Goal: Task Accomplishment & Management: Use online tool/utility

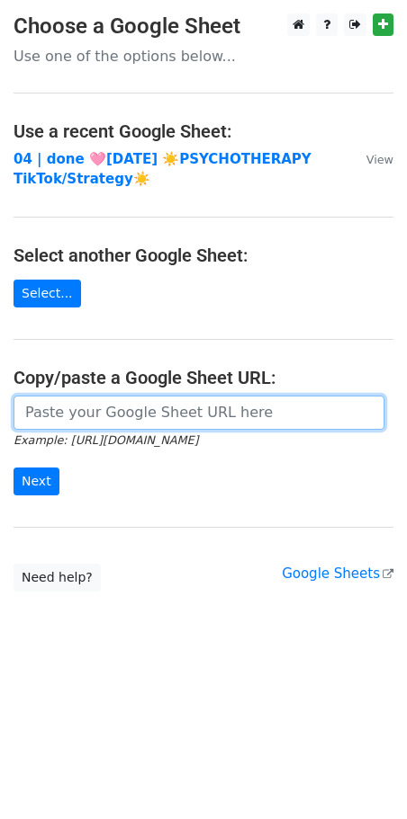
click at [240, 410] on input "url" at bounding box center [198, 413] width 371 height 34
paste input "https://docs.google.com/spreadsheets/d/1J-GP92NRqMrFfj3xlk-EH_NtDxNU8PReKF0sIJT…"
type input "https://docs.google.com/spreadsheets/d/1J-GP92NRqMrFfj3xlk-EH_NtDxNU8PReKF0sIJT…"
click at [13, 468] on input "Next" at bounding box center [36, 482] width 46 height 28
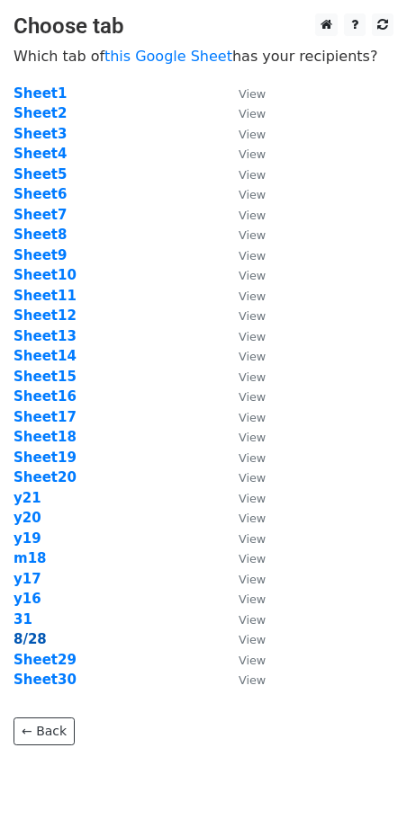
click at [40, 636] on strong "8/28" at bounding box center [29, 639] width 33 height 16
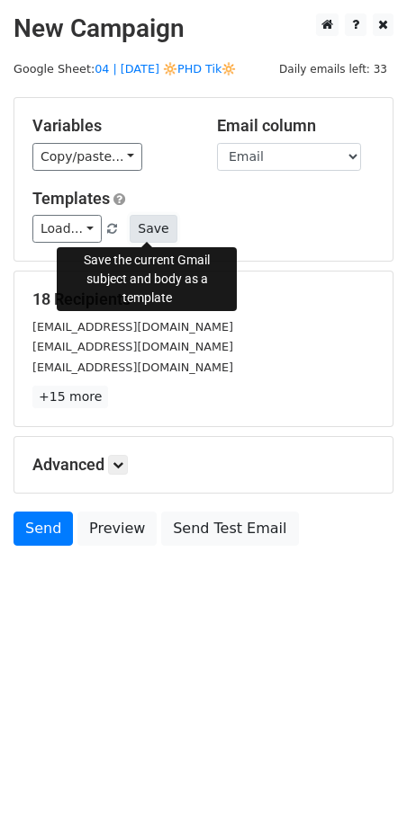
click at [148, 218] on button "Save" at bounding box center [153, 229] width 47 height 28
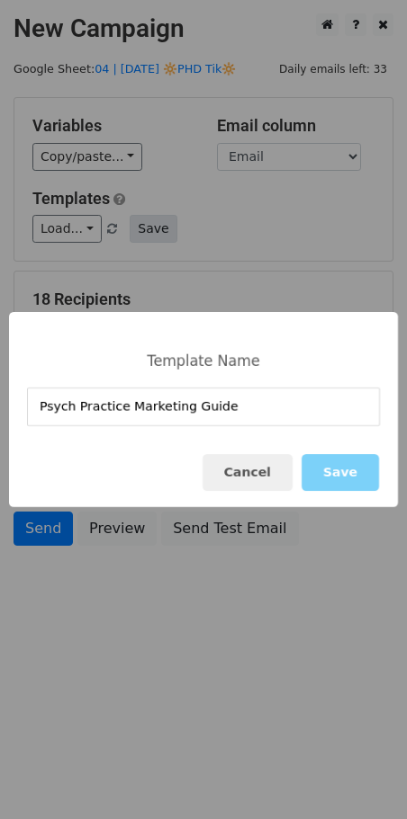
type input "Psych Practice Marketing Guide"
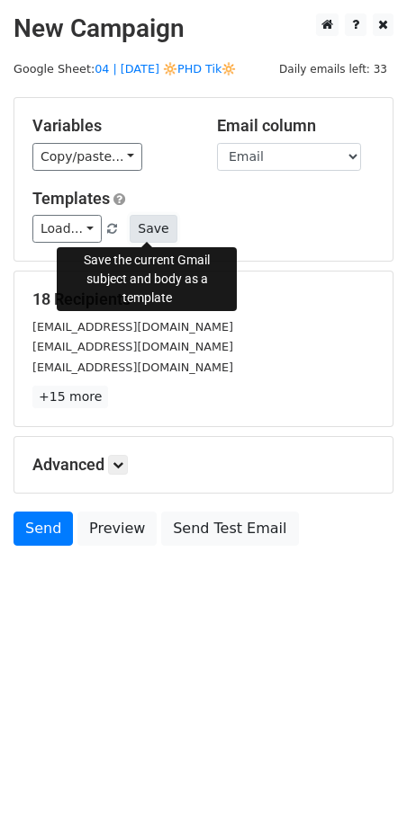
click at [141, 216] on button "Save" at bounding box center [153, 229] width 47 height 28
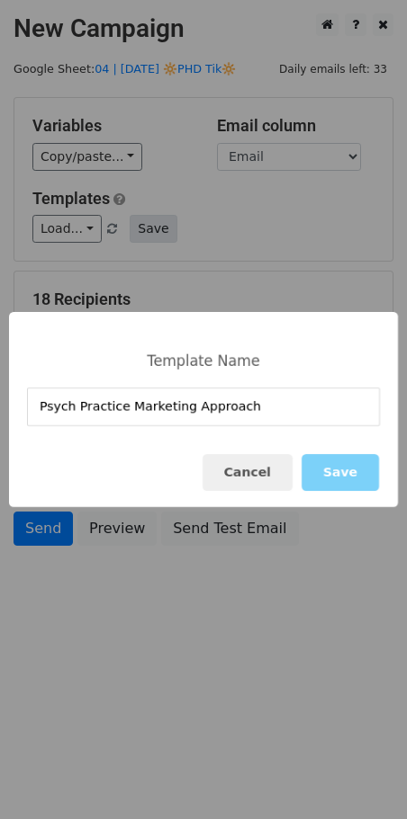
type input "Psych Practice Marketing Approach"
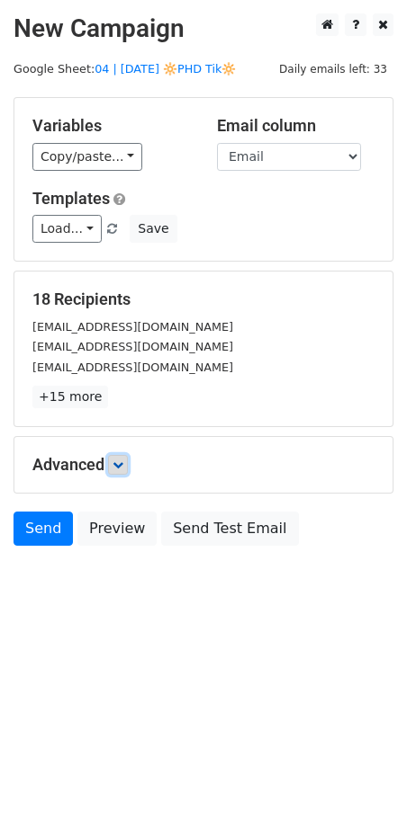
click at [123, 460] on icon at bounding box center [117, 465] width 11 height 11
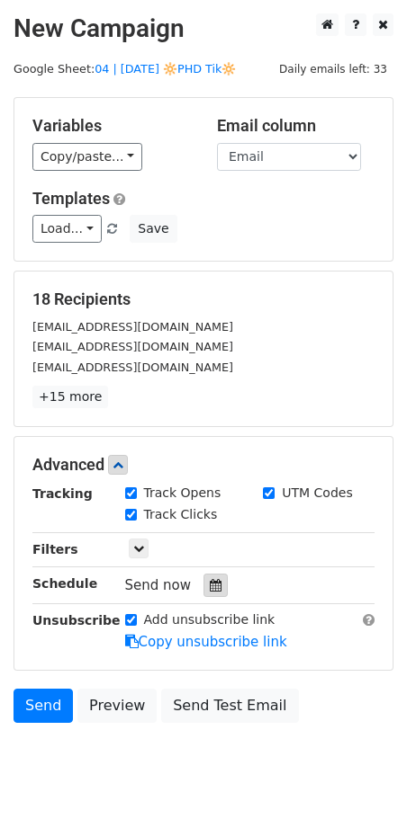
click at [210, 582] on icon at bounding box center [216, 585] width 12 height 13
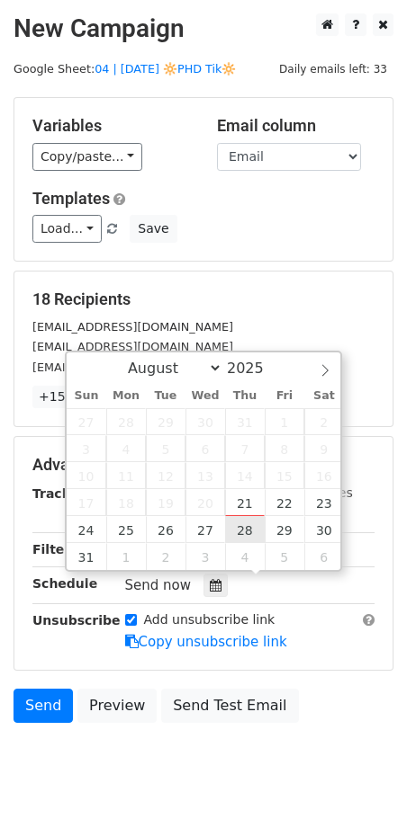
type input "2025-08-28 12:00"
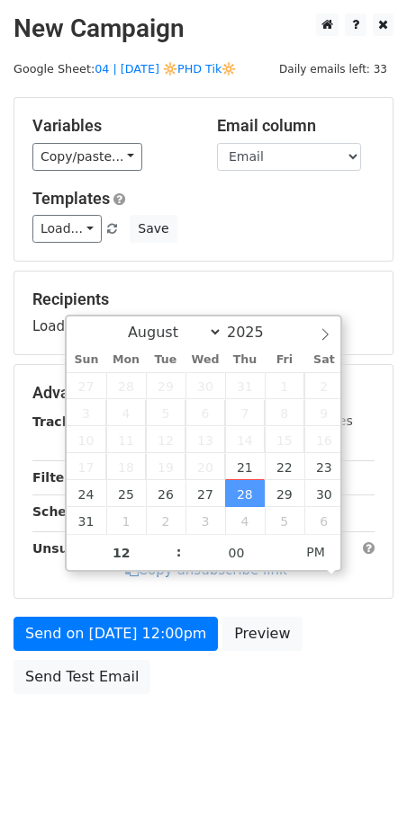
click at [165, 578] on link "Copy unsubscribe link" at bounding box center [206, 570] width 162 height 16
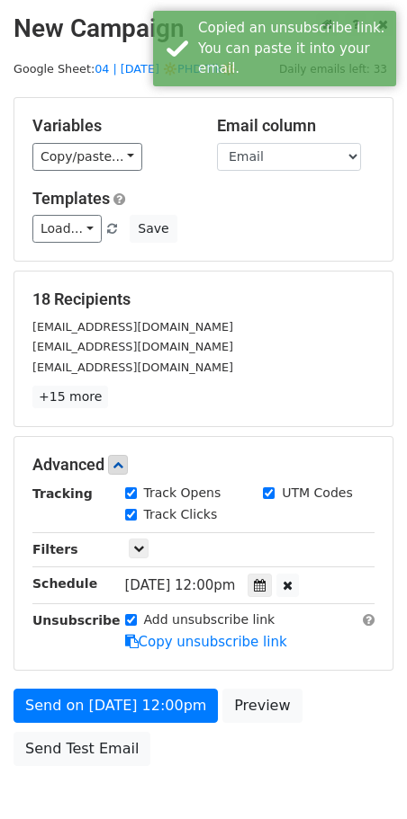
click at [109, 684] on form "Variables Copy/paste... {{Name}} {{Email}} Email column Name Email Templates Lo…" at bounding box center [203, 436] width 380 height 678
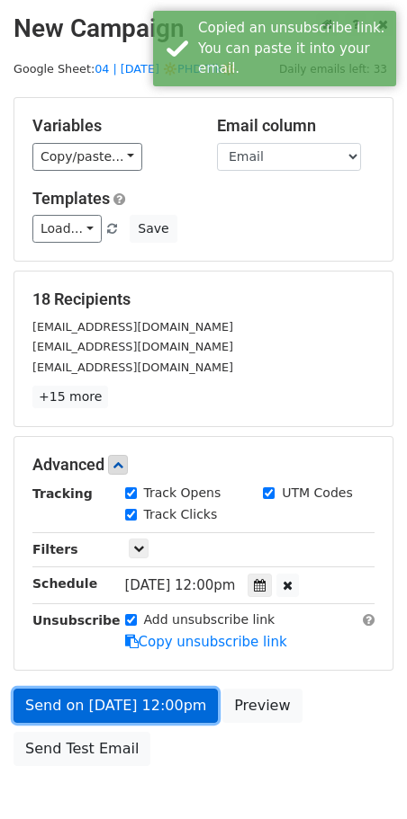
click at [134, 693] on link "Send on Aug 28 at 12:00pm" at bounding box center [115, 706] width 204 height 34
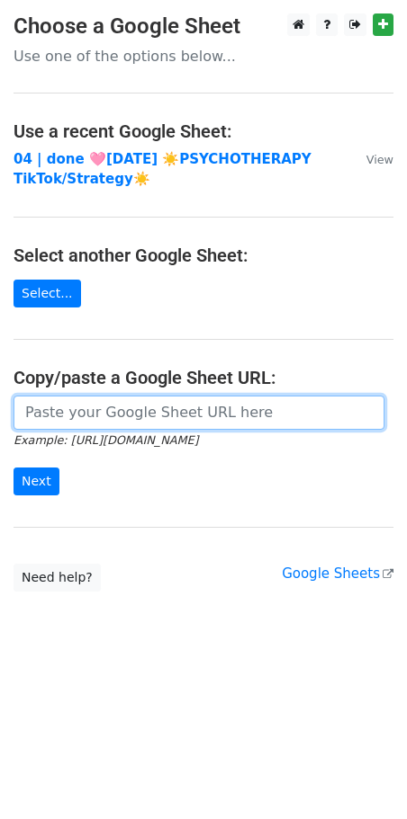
click at [168, 424] on input "url" at bounding box center [198, 413] width 371 height 34
paste input "https://docs.google.com/spreadsheets/d/1J-GP92NRqMrFfj3xlk-EH_NtDxNU8PReKF0sIJT…"
click at [13, 468] on input "Next" at bounding box center [36, 482] width 46 height 28
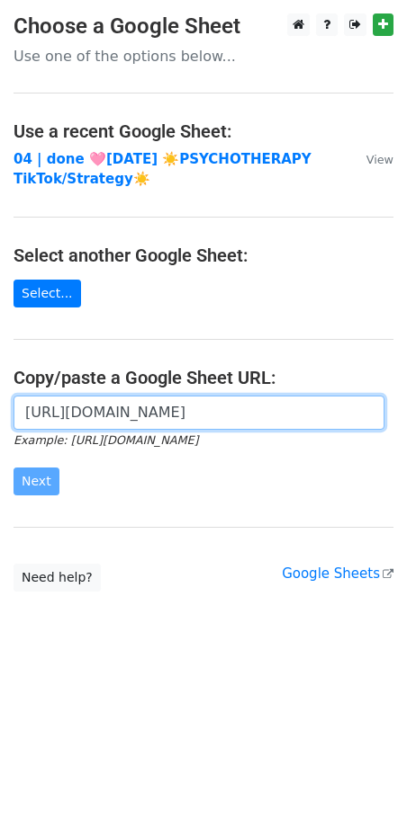
type input "https://docs.google.com/spreadsheets/d/1J-GP92NRqMrFfj3xlk-EH_NtDxNU8PReKF0sIJT…"
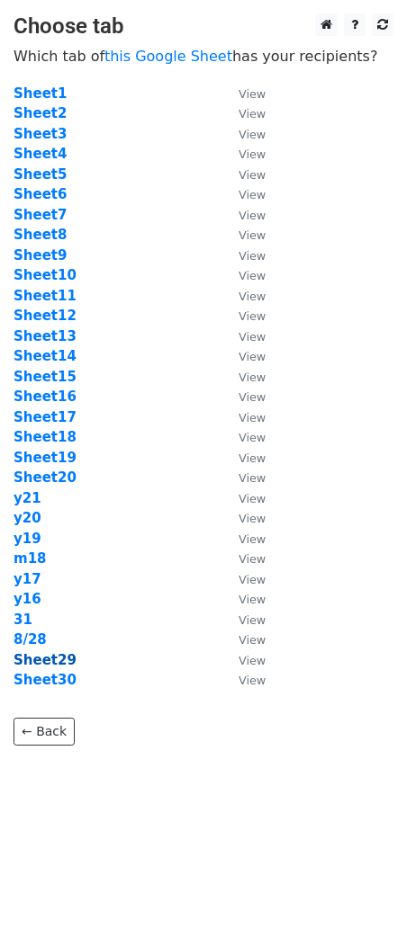
click at [48, 666] on strong "Sheet29" at bounding box center [44, 660] width 63 height 16
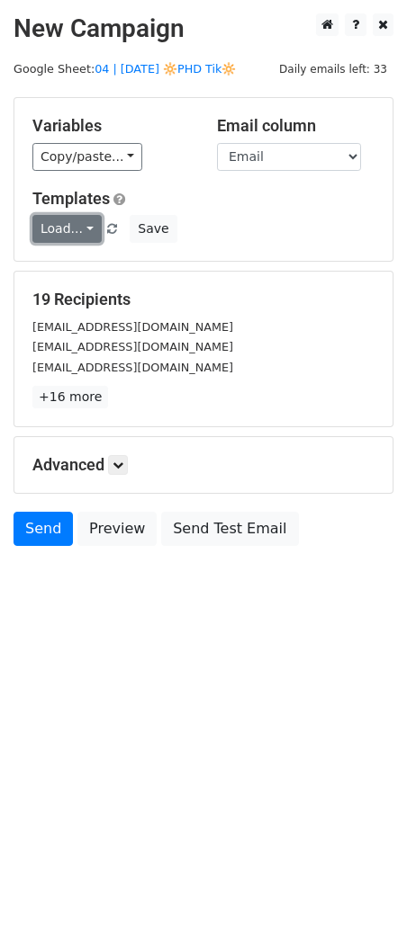
click at [71, 229] on link "Load..." at bounding box center [66, 229] width 69 height 28
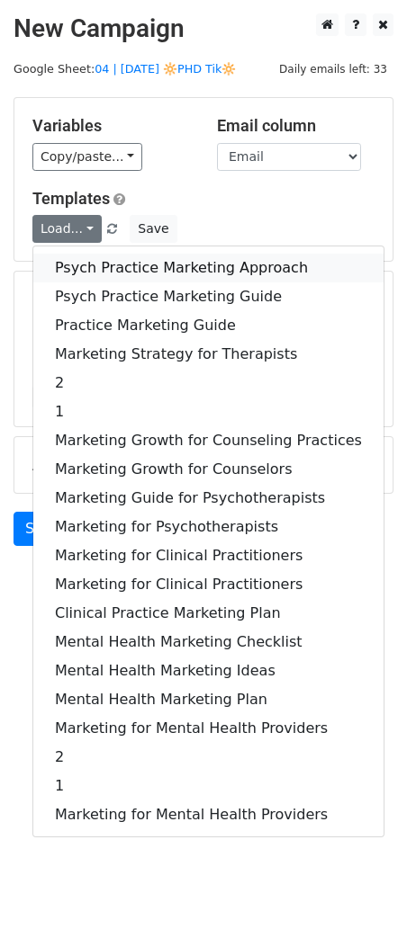
click at [112, 274] on link "Psych Practice Marketing Approach" at bounding box center [208, 268] width 350 height 29
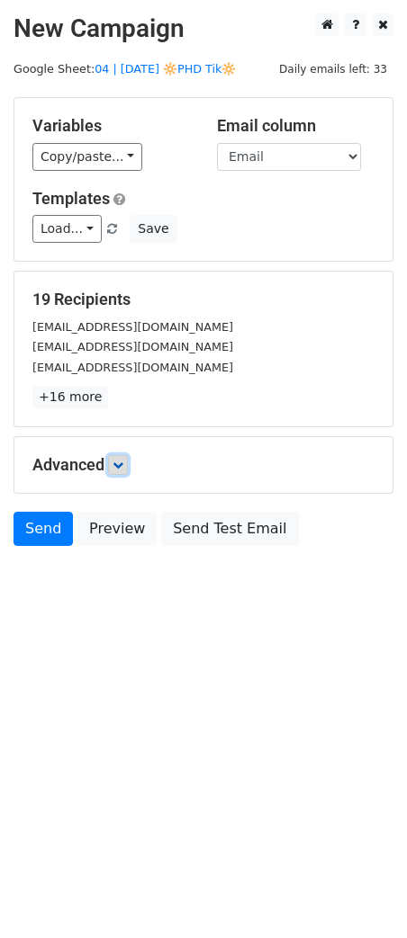
click at [119, 465] on icon at bounding box center [117, 465] width 11 height 11
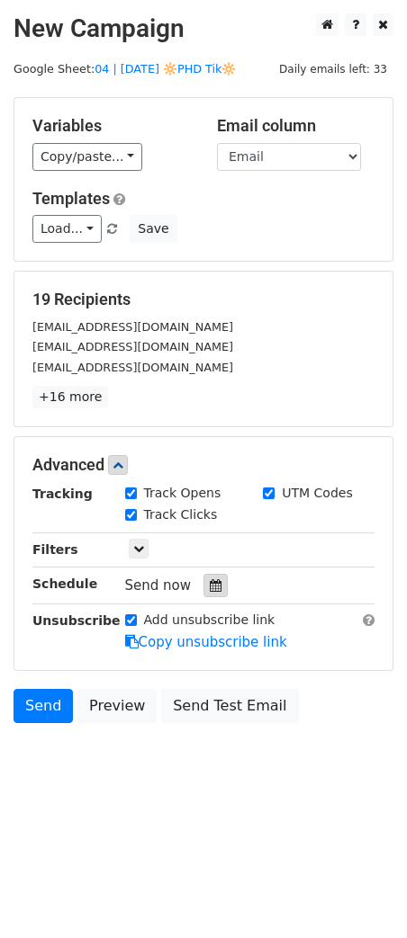
click at [210, 581] on icon at bounding box center [216, 585] width 12 height 13
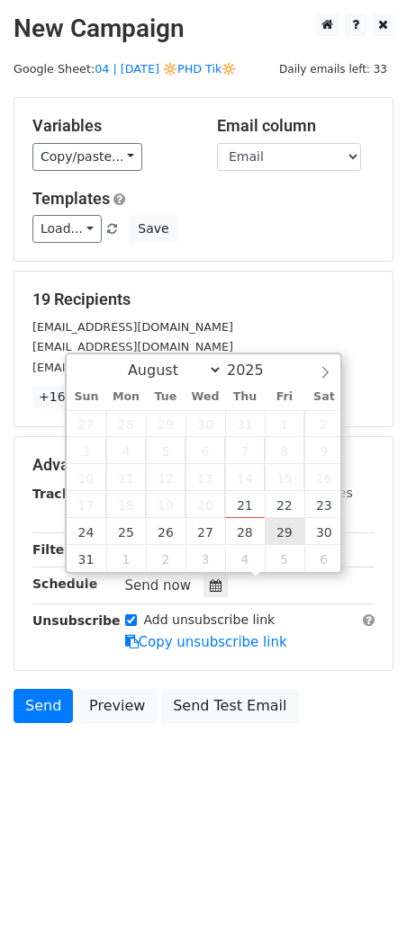
type input "2025-08-29 12:00"
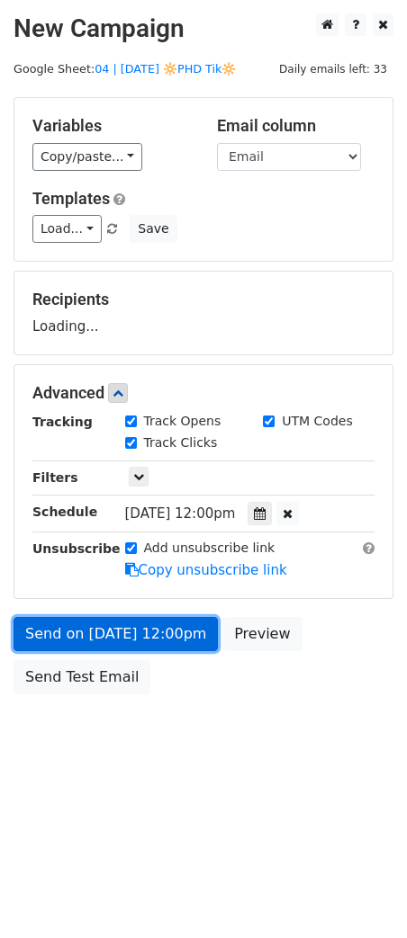
click at [152, 645] on link "Send on Aug 29 at 12:00pm" at bounding box center [115, 634] width 204 height 34
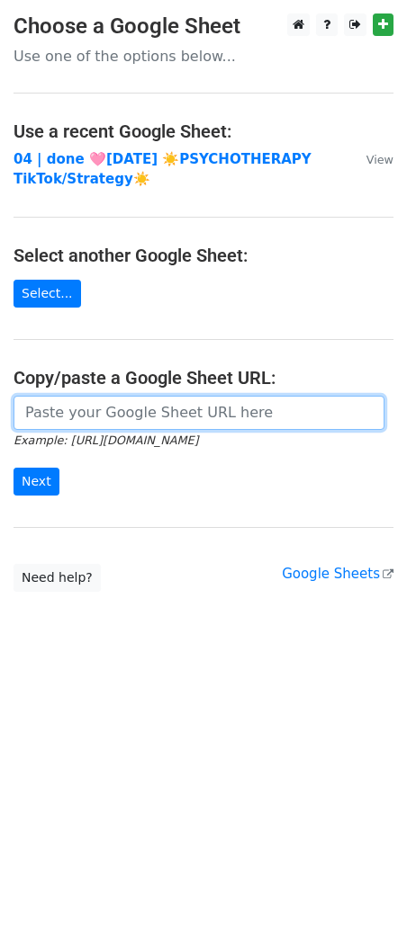
click at [181, 406] on input "url" at bounding box center [198, 413] width 371 height 34
paste input "https://docs.google.com/spreadsheets/d/1J-GP92NRqMrFfj3xlk-EH_NtDxNU8PReKF0sIJT…"
type input "https://docs.google.com/spreadsheets/d/1J-GP92NRqMrFfj3xlk-EH_NtDxNU8PReKF0sIJT…"
click at [13, 468] on input "Next" at bounding box center [36, 482] width 46 height 28
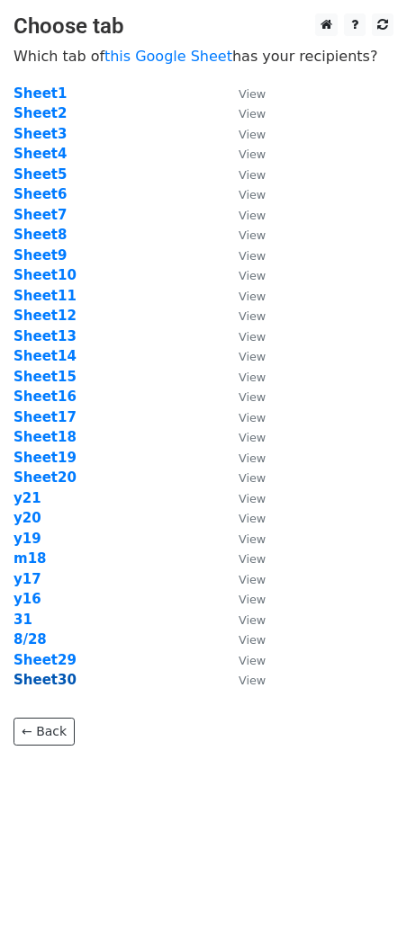
click at [56, 685] on strong "Sheet30" at bounding box center [44, 680] width 63 height 16
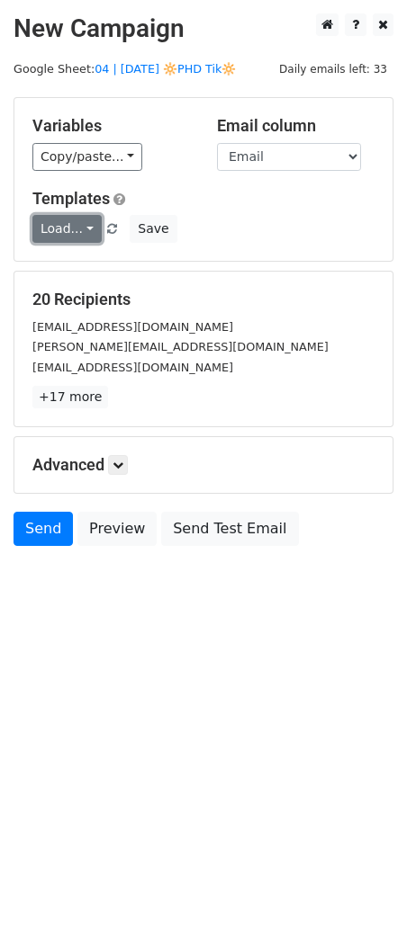
click at [55, 229] on link "Load..." at bounding box center [66, 229] width 69 height 28
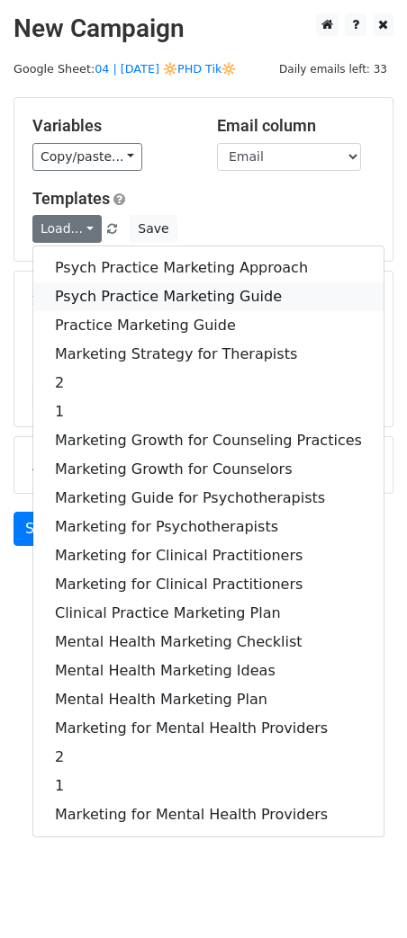
click at [84, 288] on link "Psych Practice Marketing Guide" at bounding box center [208, 296] width 350 height 29
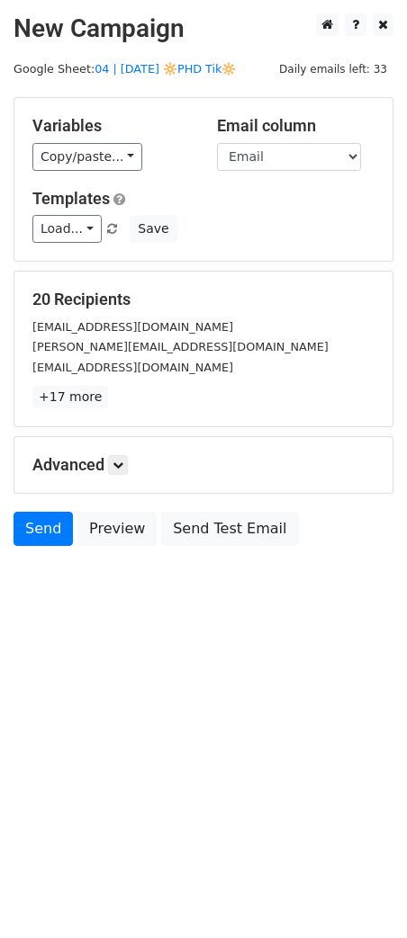
click at [122, 451] on div "Advanced Tracking Track Opens UTM Codes Track Clicks Filters Only include sprea…" at bounding box center [203, 465] width 378 height 56
click at [123, 461] on icon at bounding box center [117, 465] width 11 height 11
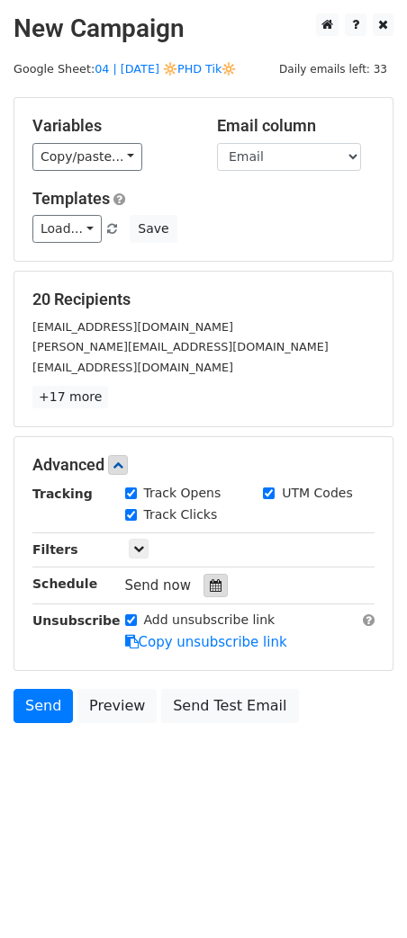
click at [203, 574] on div at bounding box center [215, 585] width 24 height 23
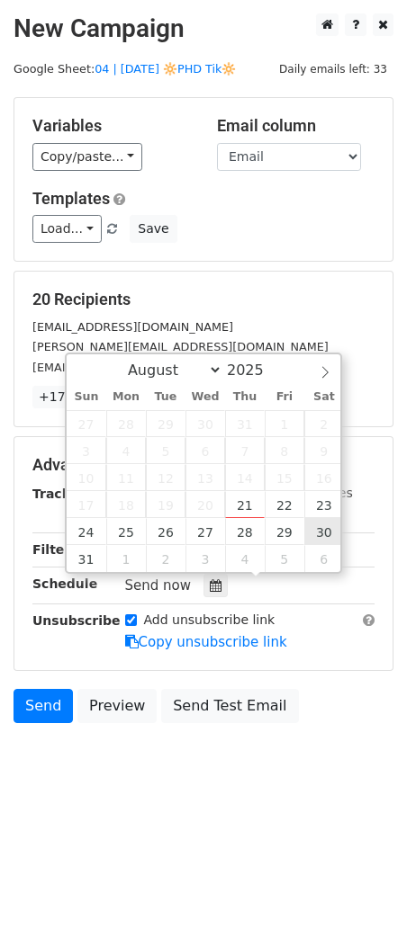
type input "2025-08-30 12:00"
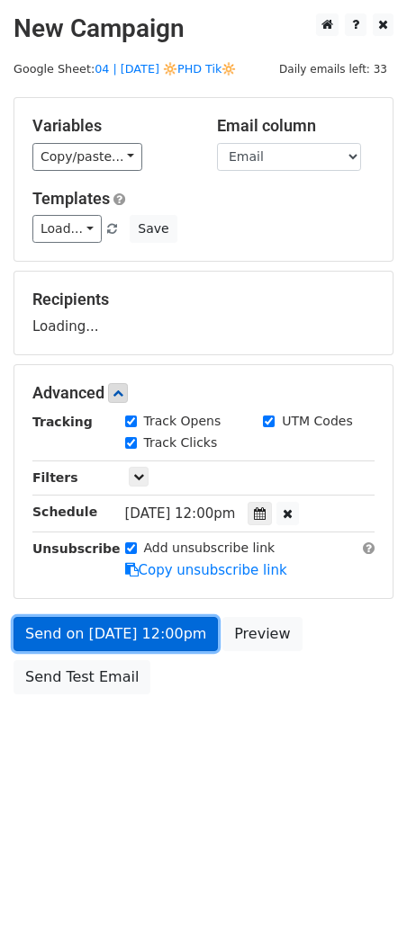
click at [166, 638] on link "Send on Aug 30 at 12:00pm" at bounding box center [115, 634] width 204 height 34
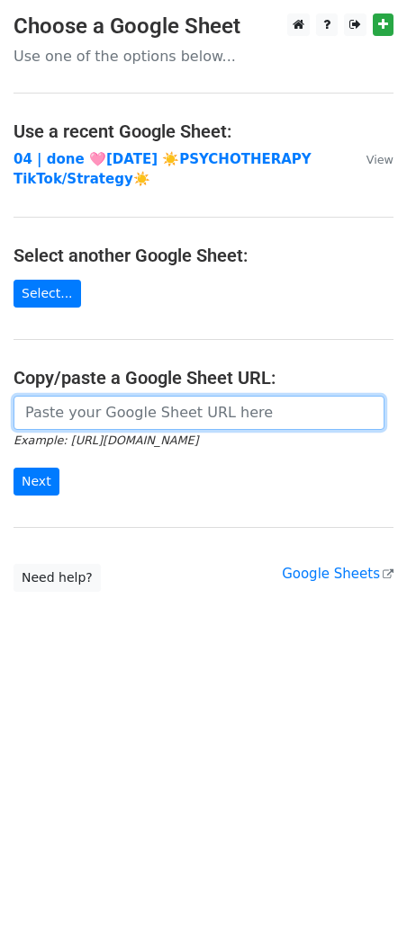
click at [97, 416] on input "url" at bounding box center [198, 413] width 371 height 34
paste input "https://docs.google.com/spreadsheets/d/1J-GP92NRqMrFfj3xlk-EH_NtDxNU8PReKF0sIJT…"
type input "https://docs.google.com/spreadsheets/d/1J-GP92NRqMrFfj3xlk-EH_NtDxNU8PReKF0sIJT…"
click at [13, 468] on input "Next" at bounding box center [36, 482] width 46 height 28
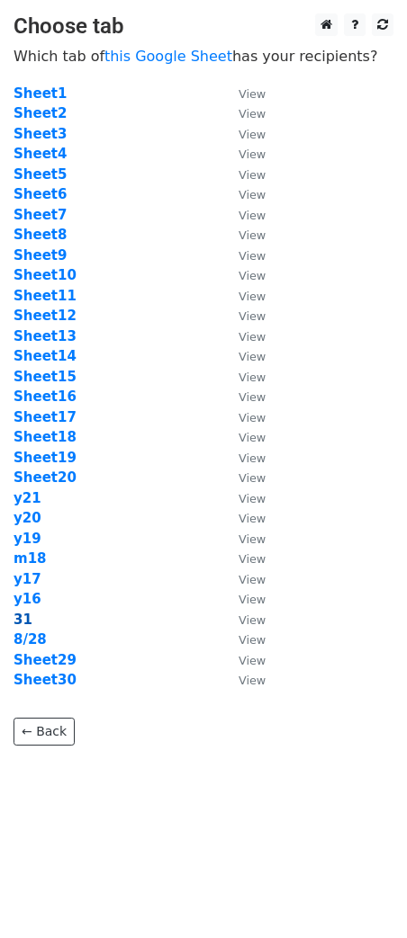
click at [21, 616] on strong "31" at bounding box center [22, 620] width 19 height 16
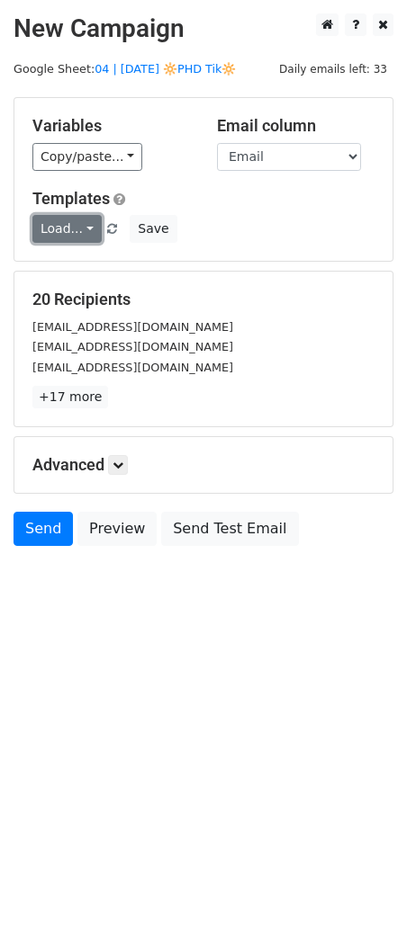
click at [64, 230] on link "Load..." at bounding box center [66, 229] width 69 height 28
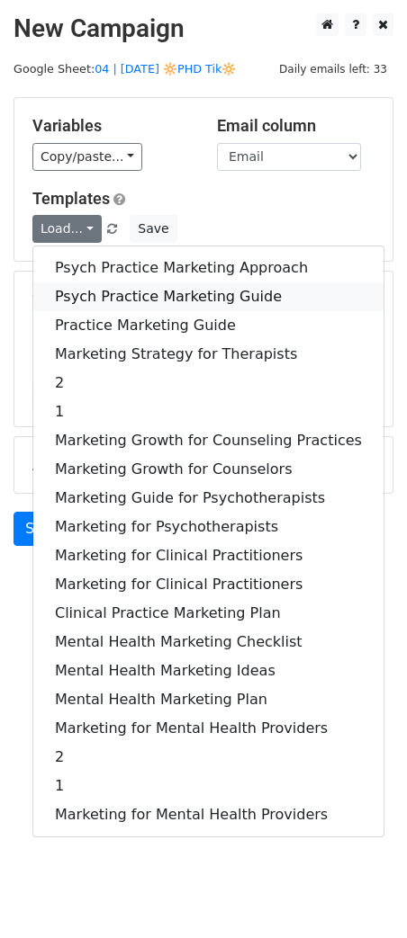
click at [92, 290] on link "Psych Practice Marketing Guide" at bounding box center [208, 296] width 350 height 29
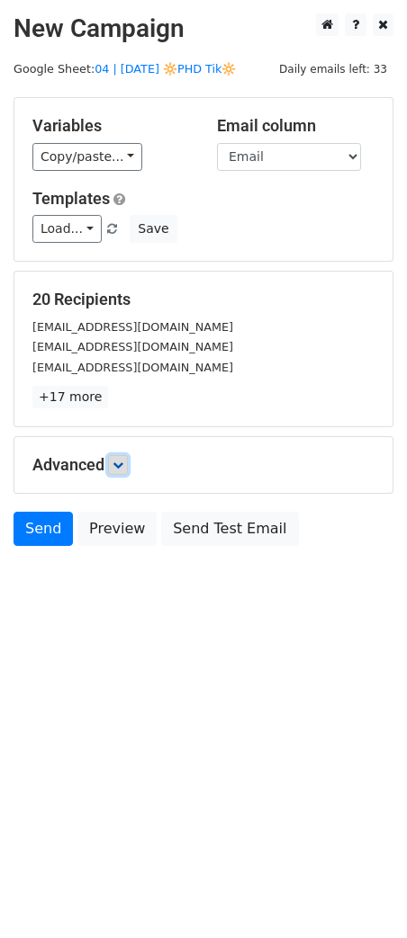
click at [116, 462] on icon at bounding box center [117, 465] width 11 height 11
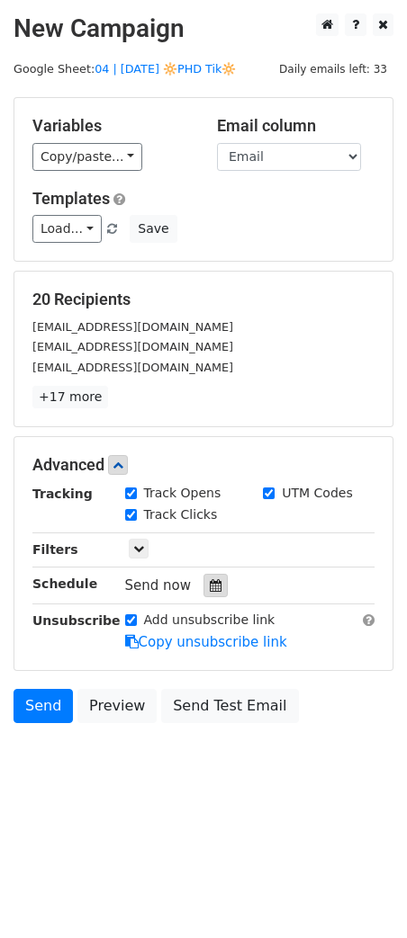
click at [203, 584] on div at bounding box center [215, 585] width 24 height 23
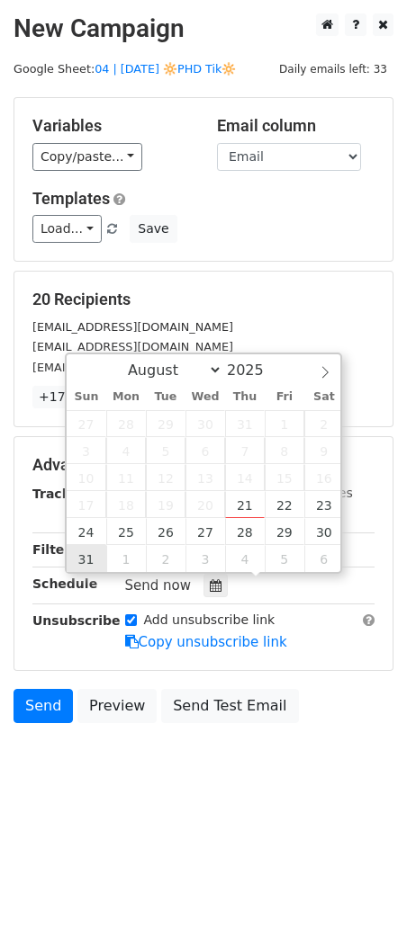
type input "[DATE] 12:00"
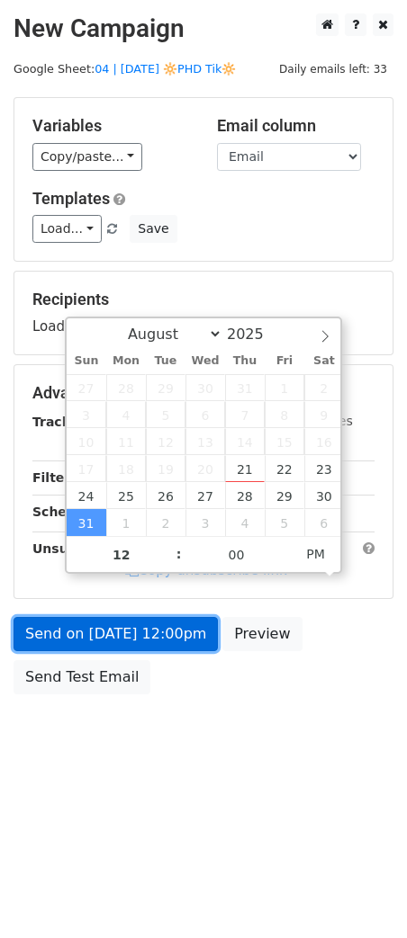
click at [92, 647] on link "Send on [DATE] 12:00pm" at bounding box center [115, 634] width 204 height 34
